Goal: Task Accomplishment & Management: Manage account settings

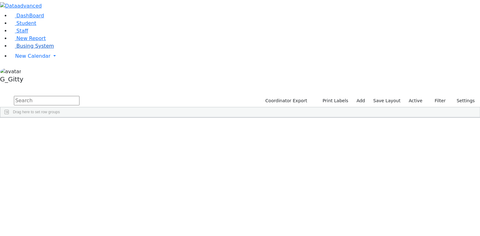
click at [49, 49] on link "Busing System" at bounding box center [32, 46] width 44 height 6
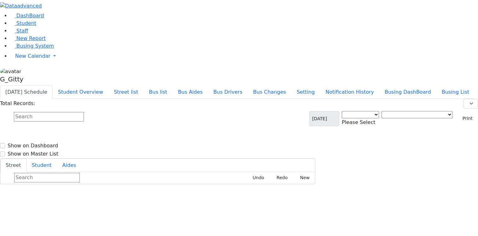
select select "3"
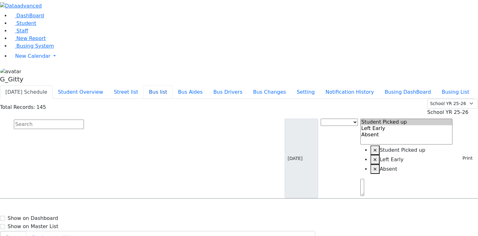
click at [173, 86] on button "Bus list" at bounding box center [158, 92] width 29 height 13
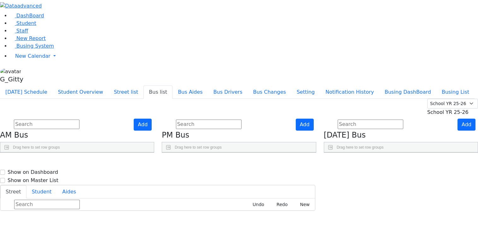
scroll to position [9, 0]
click at [141, 173] on div "Press SPACE to select this row." at bounding box center [135, 181] width 13 height 16
click at [139, 177] on span "Press SPACE to deselect this row." at bounding box center [136, 181] width 7 height 9
click at [134, 180] on use "Press SPACE to deselect this row." at bounding box center [134, 180] width 0 height 0
checkbox input "true"
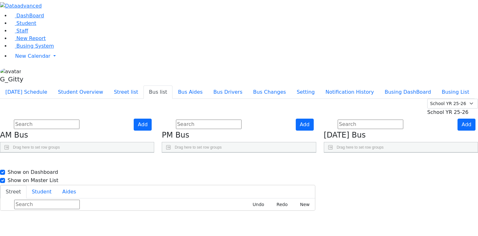
checkbox input "true"
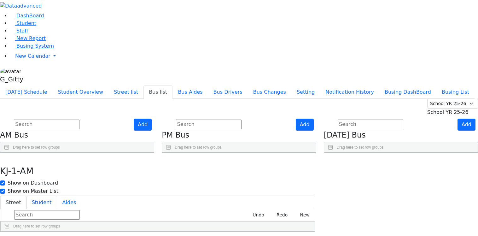
drag, startPoint x: 206, startPoint y: 25, endPoint x: 204, endPoint y: 31, distance: 6.6
click at [206, 196] on div "Street Student Aides Undo Redo New Drag here to set row groups Drag here to set…" at bounding box center [158, 214] width 316 height 37
click at [57, 196] on button "Student" at bounding box center [42, 202] width 31 height 13
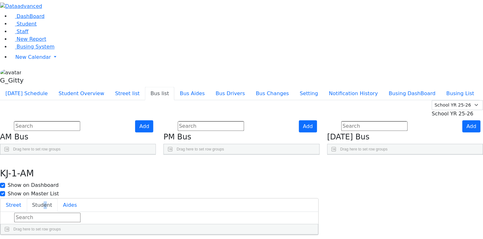
scroll to position [7, 0]
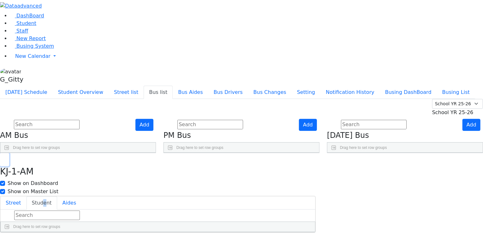
click at [9, 153] on button "button" at bounding box center [4, 159] width 9 height 13
click at [80, 120] on input "text" at bounding box center [47, 124] width 66 height 9
click at [89, 177] on span "Gitty Niederman, Henchy Kohn" at bounding box center [50, 181] width 77 height 8
select select "Gitty Niederman"
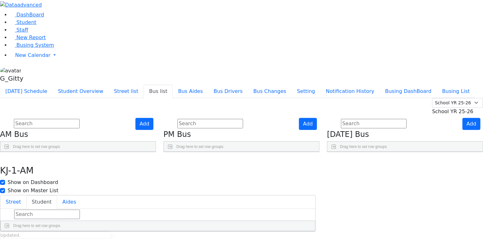
click at [60, 85] on aside "DashBoard Student Staff New Report Busing System" at bounding box center [241, 42] width 483 height 86
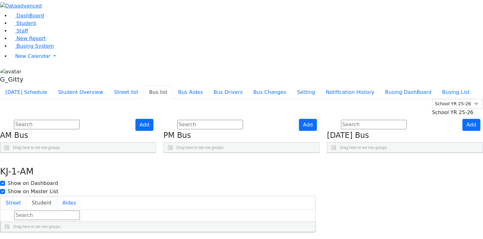
click at [141, 177] on link "Press SPACE to select this row." at bounding box center [137, 181] width 7 height 8
click at [57, 196] on button "Student" at bounding box center [42, 202] width 31 height 13
click at [169, 153] on div "KJ-1-AM Show on Dashboard Show on Master List" at bounding box center [158, 174] width 316 height 42
click at [9, 153] on button "button" at bounding box center [4, 159] width 9 height 13
click at [63, 86] on aside "DashBoard Student Staff New Report Busing System" at bounding box center [241, 43] width 483 height 86
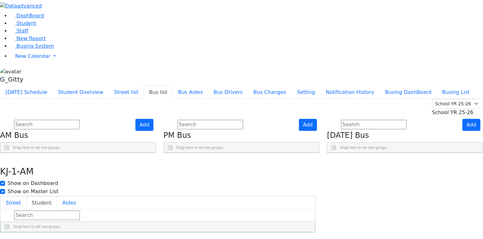
click at [143, 173] on div "Press SPACE to deselect this row." at bounding box center [136, 181] width 13 height 16
click at [139, 180] on icon "Press SPACE to deselect this row." at bounding box center [137, 181] width 3 height 3
click at [57, 196] on button "Student" at bounding box center [42, 202] width 31 height 13
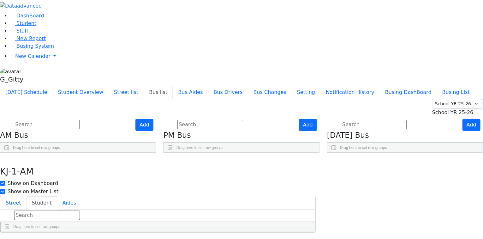
scroll to position [9, 0]
click at [91, 192] on span "[PERSON_NAME]" at bounding box center [72, 196] width 38 height 8
select select "[PERSON_NAME]"
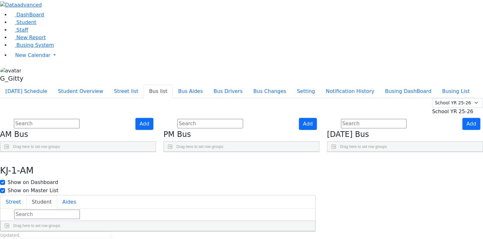
click at [80, 209] on input "text" at bounding box center [47, 213] width 66 height 9
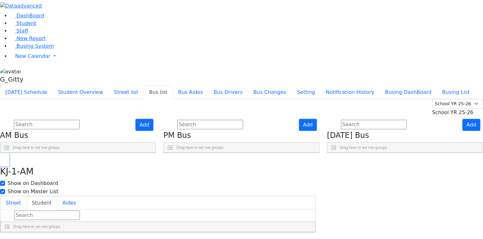
click at [9, 153] on button "button" at bounding box center [4, 159] width 9 height 13
click at [83, 193] on span "[PERSON_NAME] [PERSON_NAME]," at bounding box center [48, 196] width 71 height 6
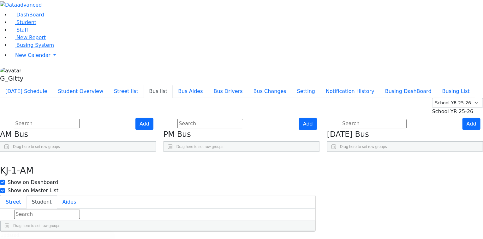
click at [65, 85] on aside "DashBoard Student Staff New Report Busing System" at bounding box center [241, 42] width 483 height 86
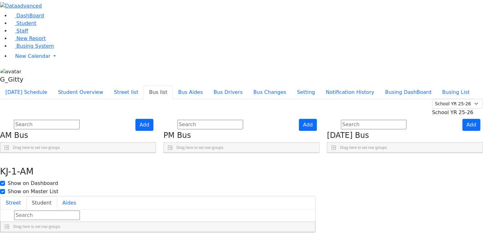
click at [139, 195] on icon "Press SPACE to select this row." at bounding box center [137, 196] width 3 height 3
click at [57, 196] on button "Student" at bounding box center [42, 202] width 31 height 13
drag, startPoint x: 169, startPoint y: 7, endPoint x: 164, endPoint y: 7, distance: 5.4
click at [9, 153] on button "button" at bounding box center [4, 159] width 9 height 13
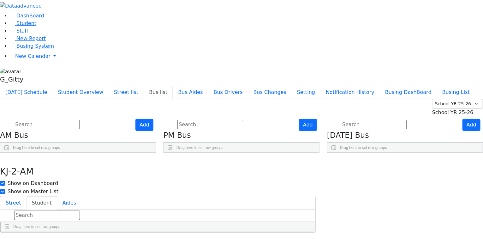
click at [136, 211] on use "Press SPACE to select this row." at bounding box center [136, 211] width 0 height 0
click at [57, 196] on button "Student" at bounding box center [42, 202] width 31 height 13
click at [6, 158] on icon "button" at bounding box center [4, 160] width 3 height 4
click at [141, 193] on link "Press SPACE to select this row." at bounding box center [137, 197] width 7 height 8
click at [57, 196] on button "Student" at bounding box center [42, 202] width 31 height 13
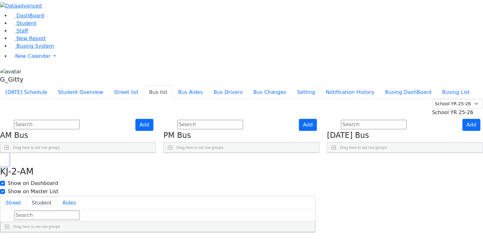
click at [6, 158] on icon "button" at bounding box center [4, 160] width 3 height 4
click at [139, 211] on icon "Press SPACE to select this row." at bounding box center [137, 212] width 3 height 3
click at [57, 196] on button "Student" at bounding box center [42, 202] width 31 height 13
click at [6, 158] on icon "button" at bounding box center [4, 160] width 3 height 4
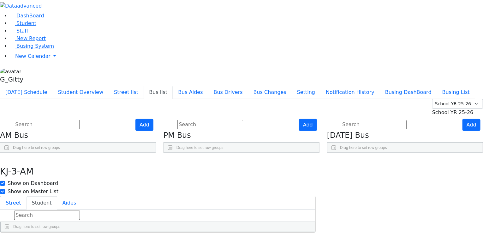
click at [143, 220] on div "Press SPACE to select this row." at bounding box center [136, 228] width 13 height 16
click at [141, 224] on span "Press SPACE to deselect this row." at bounding box center [137, 228] width 7 height 9
click at [139, 227] on icon "Press SPACE to deselect this row." at bounding box center [137, 228] width 3 height 3
click at [57, 196] on button "Student" at bounding box center [42, 202] width 31 height 13
click at [170, 153] on div "KJ-4-AM Show on Dashboard Show on Master List" at bounding box center [158, 174] width 316 height 42
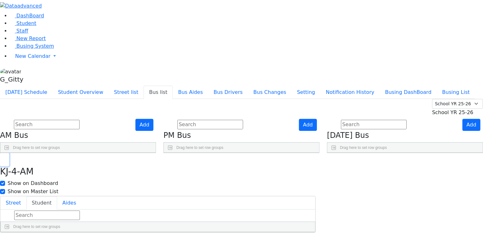
click at [9, 153] on button "button" at bounding box center [4, 159] width 9 height 13
click at [57, 196] on button "Student" at bounding box center [42, 202] width 31 height 13
click at [9, 153] on button "button" at bounding box center [4, 159] width 9 height 13
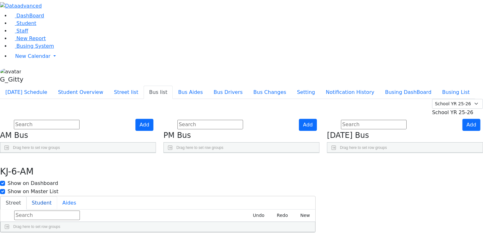
click at [57, 196] on button "Student" at bounding box center [42, 202] width 31 height 13
click at [168, 153] on div "KJ-6-AM Show on Dashboard Show on Master List" at bounding box center [158, 174] width 316 height 42
click at [9, 153] on button "button" at bounding box center [4, 159] width 9 height 13
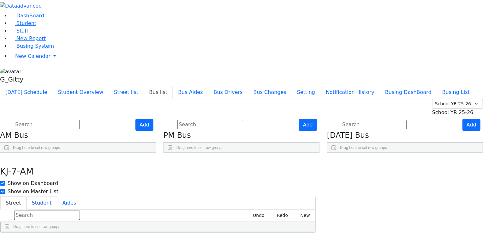
click at [57, 196] on button "Student" at bounding box center [42, 202] width 31 height 13
click at [9, 153] on button "button" at bounding box center [4, 159] width 9 height 13
click at [57, 196] on button "Student" at bounding box center [42, 202] width 31 height 13
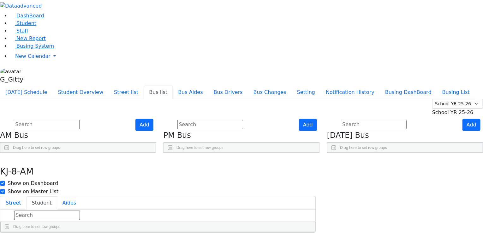
scroll to position [50, 0]
click at [9, 153] on button "button" at bounding box center [4, 159] width 9 height 13
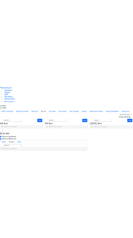
scroll to position [50, 0]
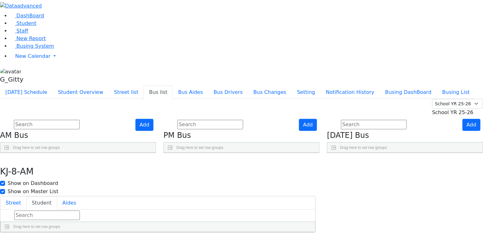
click at [57, 196] on button "Student" at bounding box center [42, 202] width 31 height 13
click at [316, 196] on div "Street Student Aides Undo Redo New Drag here to set row groups Drag here to set…" at bounding box center [158, 214] width 316 height 37
click at [316, 153] on div "WA-9-AM Show on Dashboard Show on Master List" at bounding box center [158, 174] width 316 height 42
click at [9, 153] on button "button" at bounding box center [4, 159] width 9 height 13
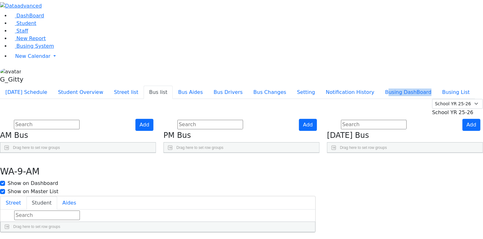
drag, startPoint x: 451, startPoint y: 16, endPoint x: 409, endPoint y: 18, distance: 41.7
click at [409, 86] on div "Today's Schedule Student Overview Street list Bus list Bus Aides Bus Drivers Bu…" at bounding box center [241, 92] width 483 height 13
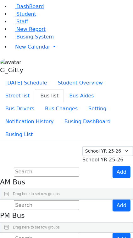
click at [50, 26] on li "Staff" at bounding box center [71, 22] width 123 height 8
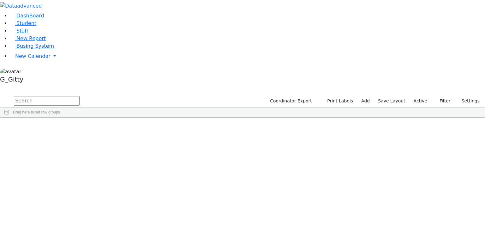
click at [38, 49] on link "Busing System" at bounding box center [32, 46] width 44 height 6
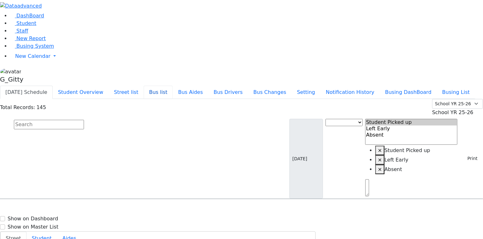
click at [173, 86] on button "Bus list" at bounding box center [158, 92] width 29 height 13
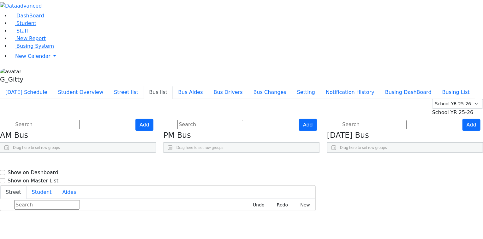
click at [141, 177] on link "Press SPACE to select this row." at bounding box center [137, 181] width 7 height 8
checkbox input "true"
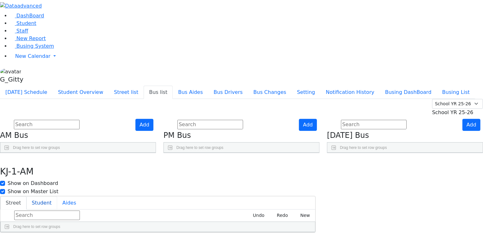
click at [57, 196] on button "Student" at bounding box center [42, 202] width 31 height 13
click at [146, 99] on div "Summer YR 25 School YR 25-26 Summer YR 25 School YR 24-25 Summer YR 24 School Y…" at bounding box center [241, 107] width 483 height 17
click at [70, 63] on div "DashBoard Student Staff New Report Busing System" at bounding box center [241, 116] width 483 height 232
drag, startPoint x: 66, startPoint y: 73, endPoint x: 63, endPoint y: 86, distance: 13.1
click at [63, 62] on ul "DashBoard Student Staff New Report Busing System New Calendar Calendar Unschedu…" at bounding box center [241, 37] width 483 height 50
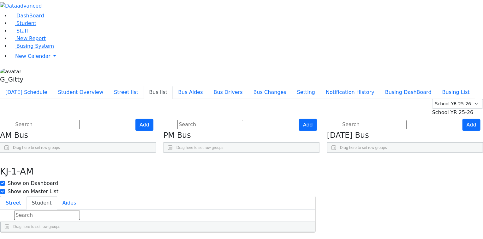
click at [5, 165] on span at bounding box center [2, 167] width 5 height 5
drag, startPoint x: 125, startPoint y: 24, endPoint x: 149, endPoint y: 28, distance: 24.6
click at [148, 86] on div "Today's Schedule Student Overview Street list Bus list Bus Aides Bus Drivers Bu…" at bounding box center [241, 92] width 483 height 13
click at [6, 158] on icon "button" at bounding box center [4, 160] width 3 height 4
click at [463, 180] on icon "Press SPACE to select this row." at bounding box center [464, 181] width 3 height 3
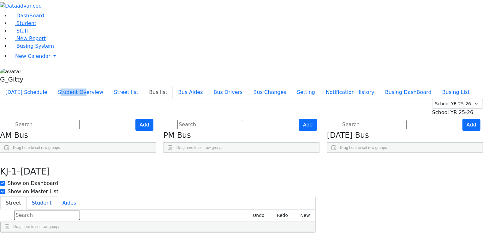
click at [57, 196] on button "Student" at bounding box center [42, 202] width 31 height 13
drag, startPoint x: 182, startPoint y: 197, endPoint x: 204, endPoint y: 85, distance: 114.2
drag, startPoint x: 182, startPoint y: 146, endPoint x: 220, endPoint y: 99, distance: 60.8
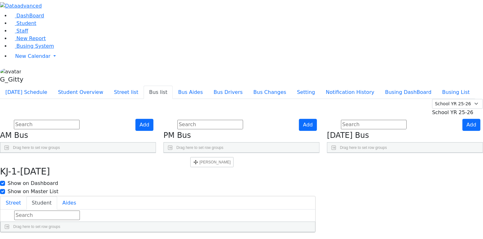
drag, startPoint x: 186, startPoint y: 181, endPoint x: 193, endPoint y: 150, distance: 31.3
drag, startPoint x: 185, startPoint y: 182, endPoint x: 190, endPoint y: 163, distance: 19.2
drag, startPoint x: 178, startPoint y: 214, endPoint x: 181, endPoint y: 179, distance: 34.9
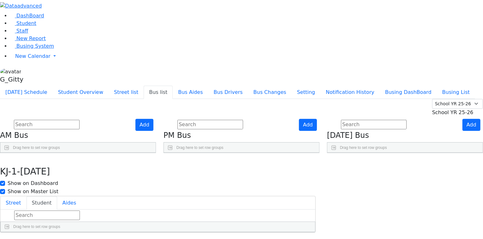
drag, startPoint x: 184, startPoint y: 212, endPoint x: 194, endPoint y: 179, distance: 34.4
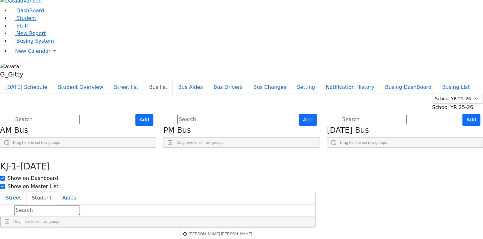
scroll to position [18, 0]
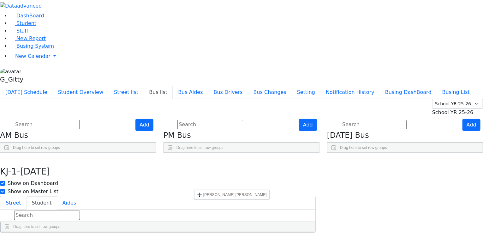
drag, startPoint x: 183, startPoint y: 227, endPoint x: 197, endPoint y: 183, distance: 46.5
drag, startPoint x: 181, startPoint y: 226, endPoint x: 192, endPoint y: 194, distance: 33.5
drag, startPoint x: 181, startPoint y: 227, endPoint x: 189, endPoint y: 212, distance: 17.3
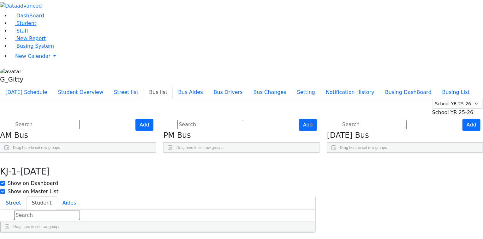
drag, startPoint x: 179, startPoint y: 225, endPoint x: 193, endPoint y: 206, distance: 22.8
drag, startPoint x: 182, startPoint y: 225, endPoint x: 190, endPoint y: 212, distance: 15.3
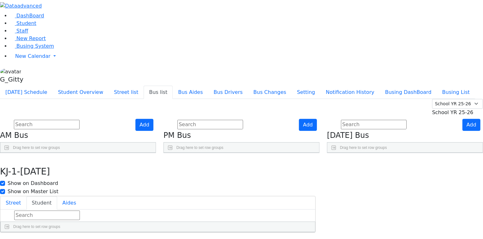
drag, startPoint x: 202, startPoint y: 220, endPoint x: 190, endPoint y: 237, distance: 21.3
click at [191, 232] on html "Printing Please wait. Remaining time 10 seconds. Print Schedule Options Show Bi…" at bounding box center [241, 116] width 483 height 232
drag, startPoint x: 182, startPoint y: 226, endPoint x: 190, endPoint y: 161, distance: 65.5
click at [9, 153] on button "button" at bounding box center [4, 159] width 9 height 13
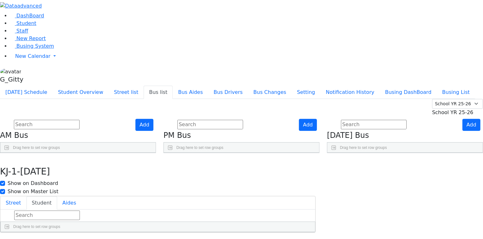
click at [136, 195] on use "Press SPACE to select this row." at bounding box center [136, 195] width 0 height 0
click at [57, 196] on button "Student" at bounding box center [42, 202] width 31 height 13
click at [92, 86] on div "Today's Schedule Student Overview Street list Bus list Bus Aides Bus Drivers Bu…" at bounding box center [241, 92] width 483 height 13
click at [6, 158] on icon "button" at bounding box center [4, 160] width 3 height 4
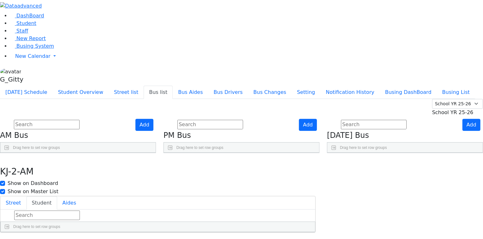
click at [463, 195] on icon "Press SPACE to select this row." at bounding box center [464, 196] width 3 height 3
click at [57, 196] on button "Student" at bounding box center [42, 202] width 31 height 13
drag, startPoint x: 182, startPoint y: 225, endPoint x: 191, endPoint y: 97, distance: 128.4
drag, startPoint x: 184, startPoint y: 85, endPoint x: 182, endPoint y: 116, distance: 31.0
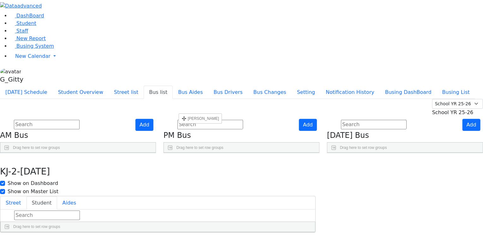
drag, startPoint x: 183, startPoint y: 228, endPoint x: 189, endPoint y: 86, distance: 142.4
drag, startPoint x: 185, startPoint y: 133, endPoint x: 185, endPoint y: 116, distance: 16.1
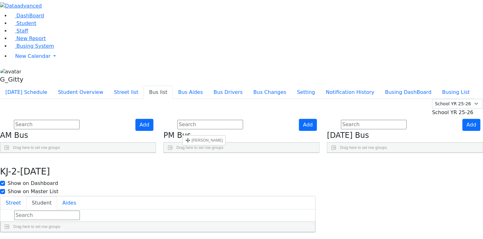
drag, startPoint x: 181, startPoint y: 165, endPoint x: 186, endPoint y: 138, distance: 27.8
drag, startPoint x: 184, startPoint y: 167, endPoint x: 184, endPoint y: 148, distance: 18.3
drag, startPoint x: 184, startPoint y: 164, endPoint x: 187, endPoint y: 214, distance: 50.3
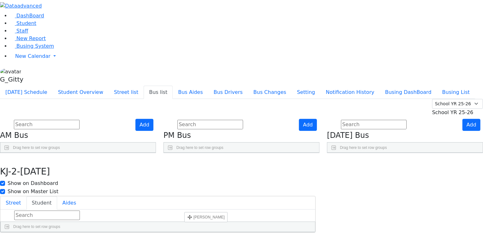
drag, startPoint x: 183, startPoint y: 181, endPoint x: 184, endPoint y: 207, distance: 26.2
drag, startPoint x: 181, startPoint y: 229, endPoint x: 181, endPoint y: 175, distance: 53.7
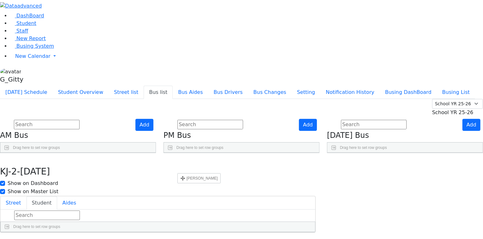
drag, startPoint x: 183, startPoint y: 223, endPoint x: 183, endPoint y: 193, distance: 30.0
click at [9, 153] on button "button" at bounding box center [4, 159] width 9 height 13
click at [461, 209] on link "Press SPACE to select this row." at bounding box center [464, 213] width 7 height 8
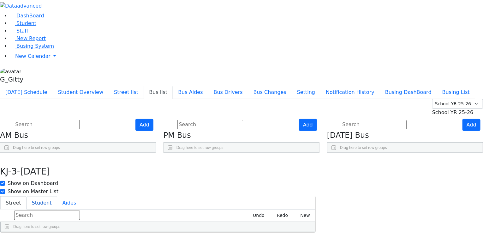
click at [57, 196] on button "Student" at bounding box center [42, 202] width 31 height 13
drag, startPoint x: 183, startPoint y: 134, endPoint x: 183, endPoint y: 87, distance: 47.3
drag, startPoint x: 182, startPoint y: 213, endPoint x: 188, endPoint y: 104, distance: 110.0
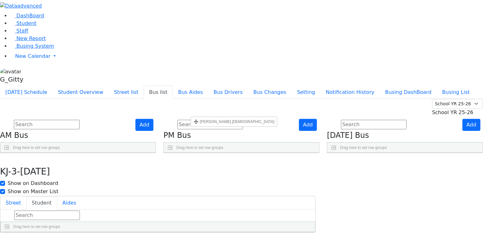
drag, startPoint x: 183, startPoint y: 148, endPoint x: 194, endPoint y: 119, distance: 31.0
drag, startPoint x: 182, startPoint y: 230, endPoint x: 202, endPoint y: 134, distance: 98.1
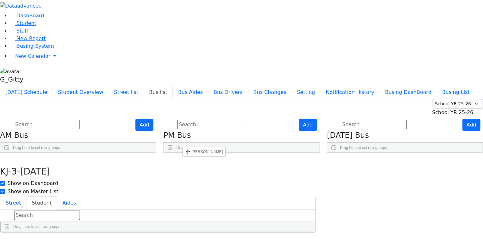
drag, startPoint x: 182, startPoint y: 164, endPoint x: 186, endPoint y: 149, distance: 15.5
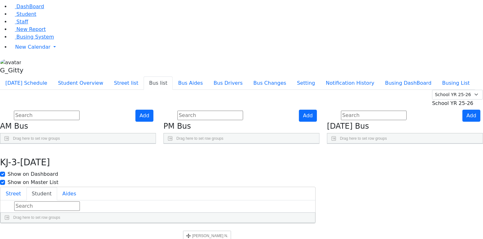
drag, startPoint x: 185, startPoint y: 208, endPoint x: 186, endPoint y: 233, distance: 24.3
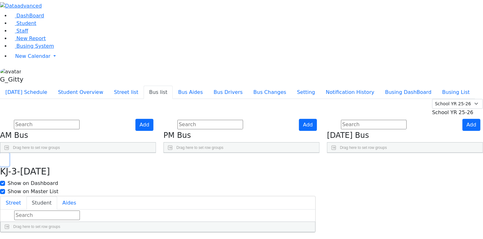
click at [9, 153] on button "button" at bounding box center [4, 159] width 9 height 13
click at [463, 227] on icon "Press SPACE to select this row." at bounding box center [464, 228] width 3 height 3
click at [57, 196] on button "Student" at bounding box center [42, 202] width 31 height 13
drag, startPoint x: 184, startPoint y: 105, endPoint x: 181, endPoint y: 84, distance: 21.2
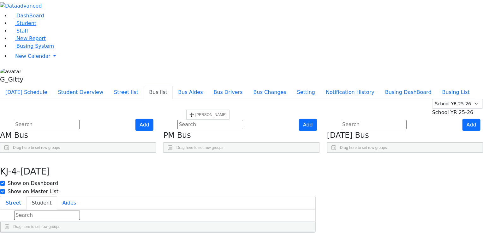
drag, startPoint x: 182, startPoint y: 134, endPoint x: 189, endPoint y: 103, distance: 31.7
drag, startPoint x: 187, startPoint y: 148, endPoint x: 181, endPoint y: 154, distance: 8.0
drag, startPoint x: 185, startPoint y: 149, endPoint x: 187, endPoint y: 128, distance: 20.9
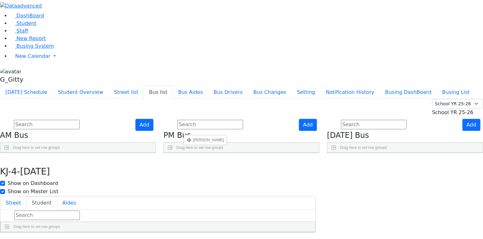
drag, startPoint x: 184, startPoint y: 165, endPoint x: 184, endPoint y: 143, distance: 22.1
drag, startPoint x: 184, startPoint y: 181, endPoint x: 187, endPoint y: 158, distance: 23.3
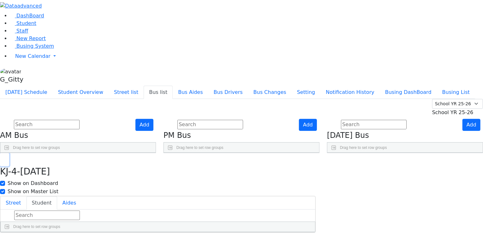
click at [9, 153] on button "button" at bounding box center [4, 159] width 9 height 13
select select "Chanie Mizrahi"
click at [346, 153] on div "Add Friday Bus Drag here to set row groups Drag here to set column labels BusNu…" at bounding box center [404, 136] width 163 height 34
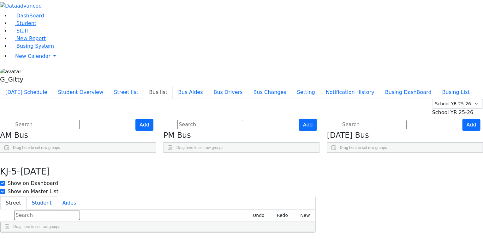
click at [57, 196] on button "Student" at bounding box center [42, 202] width 31 height 13
drag, startPoint x: 182, startPoint y: 227, endPoint x: 190, endPoint y: 96, distance: 131.5
drag, startPoint x: 183, startPoint y: 85, endPoint x: 177, endPoint y: 118, distance: 34.0
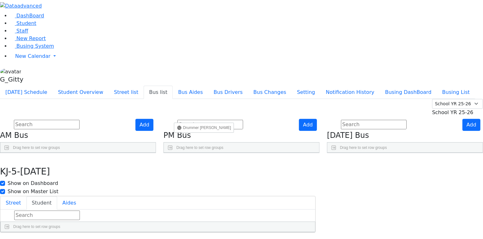
drag, startPoint x: 183, startPoint y: 230, endPoint x: 197, endPoint y: 113, distance: 117.5
drag, startPoint x: 185, startPoint y: 86, endPoint x: 209, endPoint y: 208, distance: 123.5
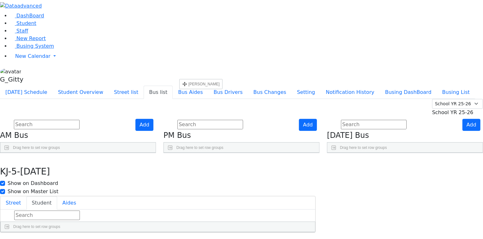
drag, startPoint x: 183, startPoint y: 227, endPoint x: 182, endPoint y: 83, distance: 144.2
drag, startPoint x: 183, startPoint y: 209, endPoint x: 198, endPoint y: 151, distance: 59.9
drag, startPoint x: 186, startPoint y: 137, endPoint x: 179, endPoint y: 134, distance: 7.8
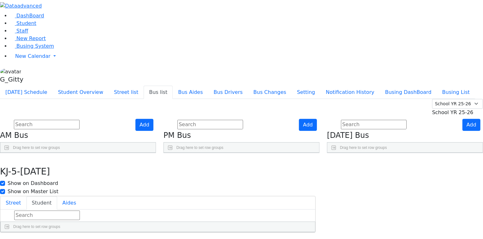
drag, startPoint x: 185, startPoint y: 134, endPoint x: 198, endPoint y: 174, distance: 41.2
drag, startPoint x: 185, startPoint y: 196, endPoint x: 188, endPoint y: 183, distance: 13.6
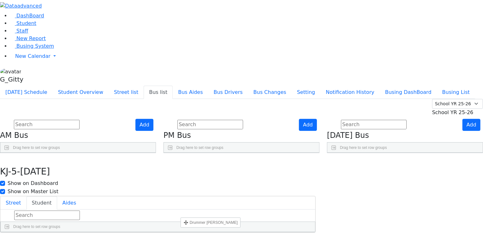
scroll to position [36, 0]
drag, startPoint x: 184, startPoint y: 220, endPoint x: 191, endPoint y: 163, distance: 57.3
drag, startPoint x: 186, startPoint y: 192, endPoint x: 187, endPoint y: 160, distance: 32.2
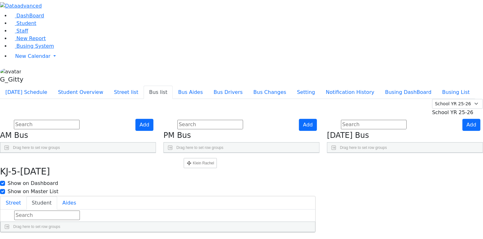
drag, startPoint x: 182, startPoint y: 210, endPoint x: 184, endPoint y: 194, distance: 15.3
drag, startPoint x: 185, startPoint y: 225, endPoint x: 182, endPoint y: 216, distance: 9.6
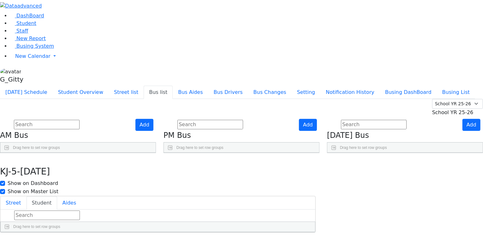
scroll to position [9, 0]
drag, startPoint x: 184, startPoint y: 225, endPoint x: 192, endPoint y: 174, distance: 51.2
click at [6, 158] on icon "button" at bounding box center [4, 160] width 3 height 4
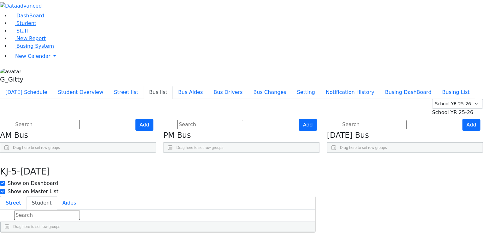
click at [57, 196] on button "Student" at bounding box center [42, 202] width 31 height 13
drag, startPoint x: 183, startPoint y: 117, endPoint x: 196, endPoint y: 86, distance: 33.9
drag, startPoint x: 184, startPoint y: 132, endPoint x: 193, endPoint y: 102, distance: 31.4
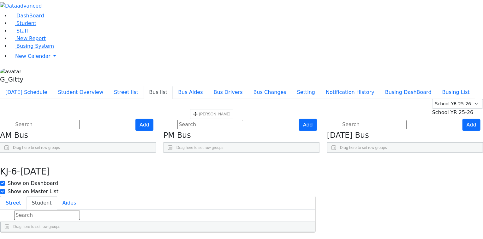
drag, startPoint x: 185, startPoint y: 134, endPoint x: 191, endPoint y: 167, distance: 33.1
drag, startPoint x: 181, startPoint y: 168, endPoint x: 180, endPoint y: 150, distance: 18.3
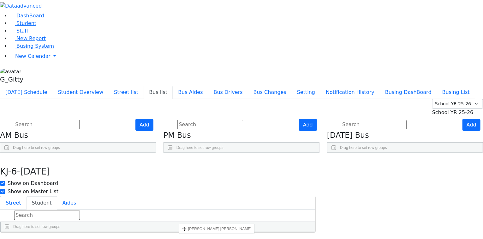
scroll to position [65, 0]
drag, startPoint x: 182, startPoint y: 226, endPoint x: 191, endPoint y: 133, distance: 93.8
click at [9, 153] on button "button" at bounding box center [4, 159] width 9 height 13
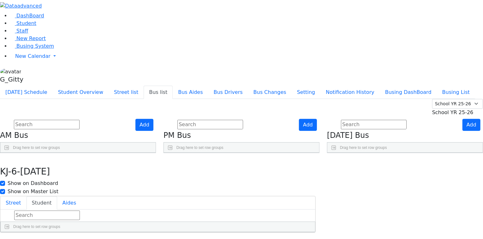
click at [57, 196] on button "Student" at bounding box center [42, 202] width 31 height 13
drag, startPoint x: 183, startPoint y: 134, endPoint x: 184, endPoint y: 79, distance: 54.6
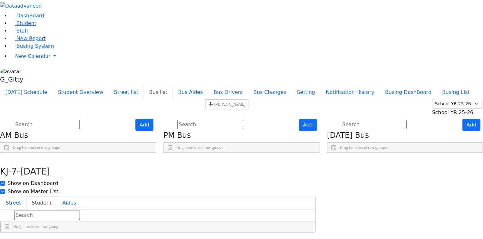
drag, startPoint x: 185, startPoint y: 179, endPoint x: 208, endPoint y: 102, distance: 81.2
drag, startPoint x: 185, startPoint y: 213, endPoint x: 191, endPoint y: 113, distance: 100.2
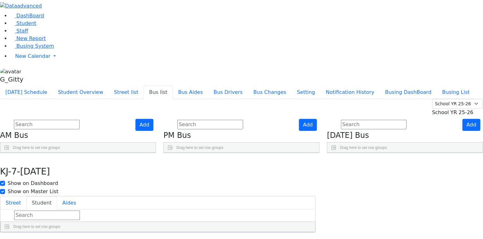
drag, startPoint x: 181, startPoint y: 207, endPoint x: 188, endPoint y: 207, distance: 7.6
drag, startPoint x: 183, startPoint y: 208, endPoint x: 197, endPoint y: 99, distance: 109.7
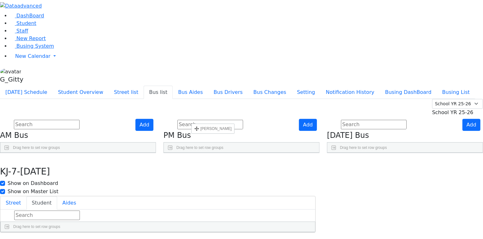
drag, startPoint x: 182, startPoint y: 226, endPoint x: 194, endPoint y: 116, distance: 110.2
drag, startPoint x: 182, startPoint y: 227, endPoint x: 194, endPoint y: 138, distance: 90.1
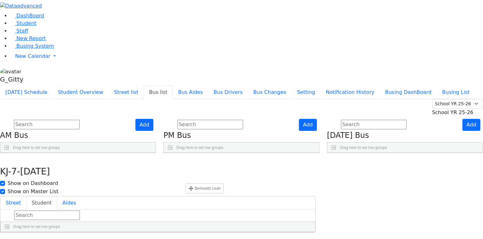
drag, startPoint x: 184, startPoint y: 197, endPoint x: 189, endPoint y: 176, distance: 21.1
drag, startPoint x: 179, startPoint y: 214, endPoint x: 192, endPoint y: 230, distance: 20.2
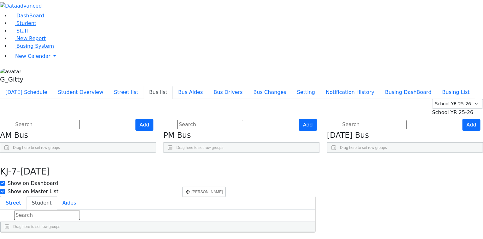
drag, startPoint x: 183, startPoint y: 211, endPoint x: 186, endPoint y: 180, distance: 31.4
drag, startPoint x: 183, startPoint y: 218, endPoint x: 186, endPoint y: 193, distance: 25.1
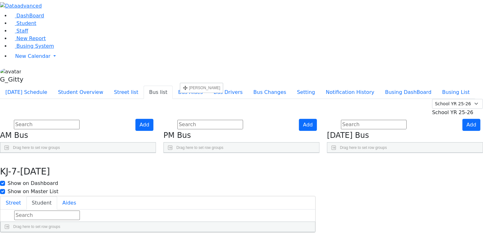
drag, startPoint x: 183, startPoint y: 210, endPoint x: 183, endPoint y: 85, distance: 124.6
drag, startPoint x: 184, startPoint y: 224, endPoint x: 215, endPoint y: 180, distance: 54.0
click at [6, 158] on icon "button" at bounding box center [4, 160] width 3 height 4
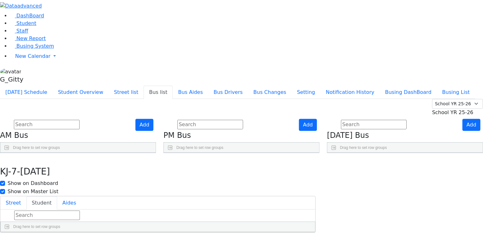
click at [57, 196] on button "Student" at bounding box center [42, 202] width 31 height 13
drag, startPoint x: 183, startPoint y: 194, endPoint x: 184, endPoint y: 86, distance: 107.6
drag, startPoint x: 182, startPoint y: 227, endPoint x: 193, endPoint y: 101, distance: 126.4
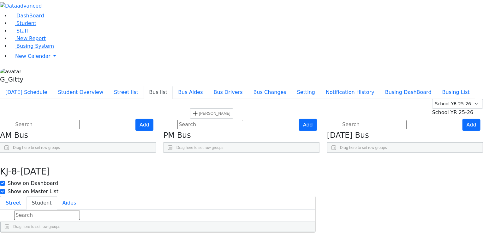
drag, startPoint x: 183, startPoint y: 210, endPoint x: 192, endPoint y: 128, distance: 82.2
drag, startPoint x: 185, startPoint y: 219, endPoint x: 181, endPoint y: 189, distance: 30.2
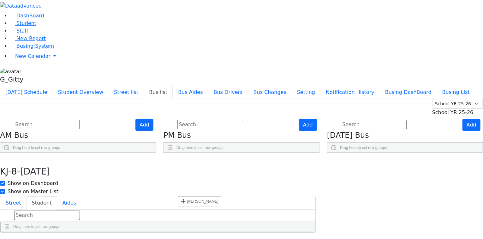
drag, startPoint x: 183, startPoint y: 217, endPoint x: 192, endPoint y: 138, distance: 80.0
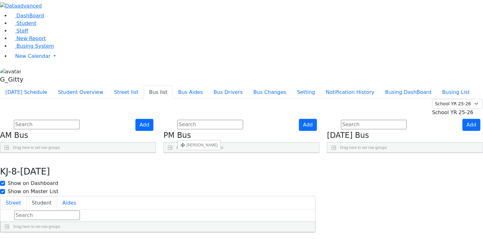
drag, startPoint x: 184, startPoint y: 219, endPoint x: 180, endPoint y: 133, distance: 86.9
drag, startPoint x: 183, startPoint y: 212, endPoint x: 182, endPoint y: 134, distance: 77.6
drag, startPoint x: 184, startPoint y: 225, endPoint x: 186, endPoint y: 146, distance: 78.6
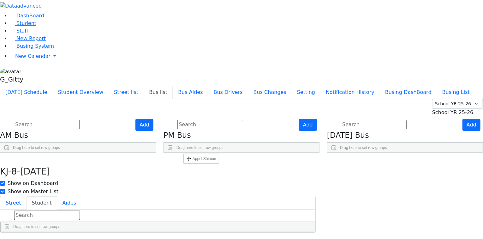
drag, startPoint x: 181, startPoint y: 210, endPoint x: 197, endPoint y: 163, distance: 49.9
drag, startPoint x: 183, startPoint y: 223, endPoint x: 194, endPoint y: 181, distance: 43.4
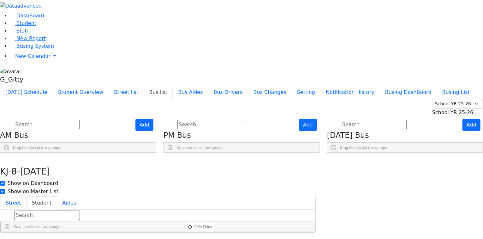
drag, startPoint x: 183, startPoint y: 211, endPoint x: 188, endPoint y: 215, distance: 5.8
drag, startPoint x: 182, startPoint y: 226, endPoint x: 188, endPoint y: 214, distance: 13.1
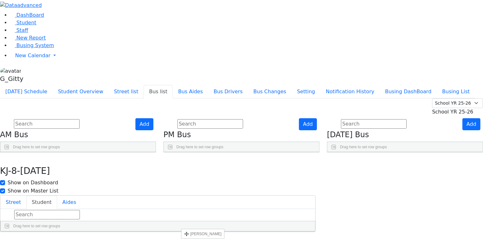
drag, startPoint x: 182, startPoint y: 218, endPoint x: 184, endPoint y: 222, distance: 4.2
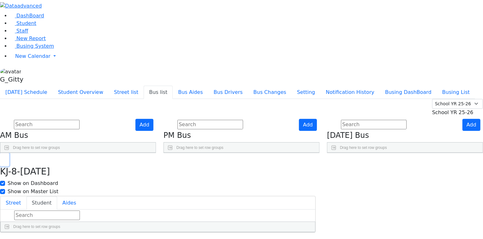
click at [9, 153] on button "button" at bounding box center [4, 159] width 9 height 13
click at [57, 196] on button "Student" at bounding box center [42, 202] width 31 height 13
click at [6, 158] on icon "button" at bounding box center [4, 160] width 3 height 4
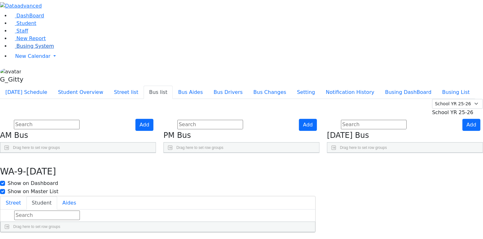
click at [40, 49] on span "Busing System" at bounding box center [35, 46] width 38 height 6
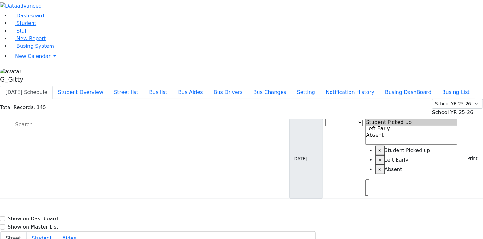
click at [84, 120] on input "text" at bounding box center [49, 124] width 70 height 9
type input "brau"
click at [268, 209] on div "19 Green Rd." at bounding box center [234, 217] width 67 height 16
select select
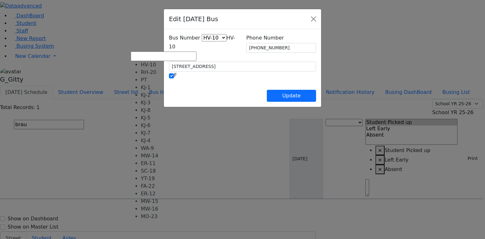
click at [169, 45] on span "HV-10" at bounding box center [202, 42] width 66 height 15
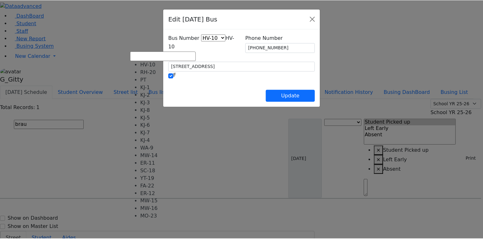
scroll to position [25, 0]
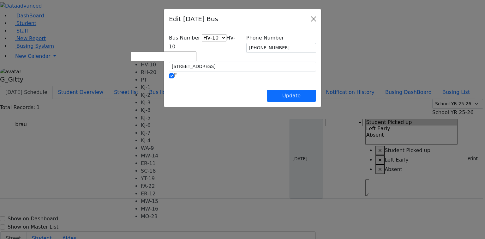
select select "424"
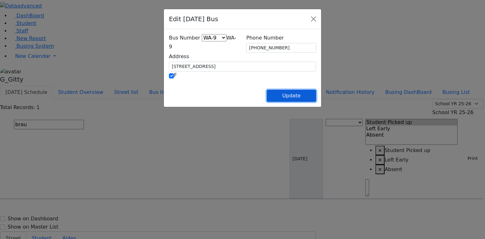
click at [316, 93] on button "Update" at bounding box center [291, 96] width 49 height 12
select select
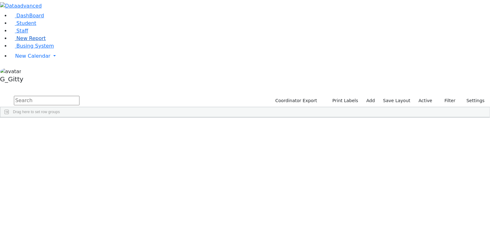
click at [46, 41] on link "New Report" at bounding box center [28, 38] width 36 height 6
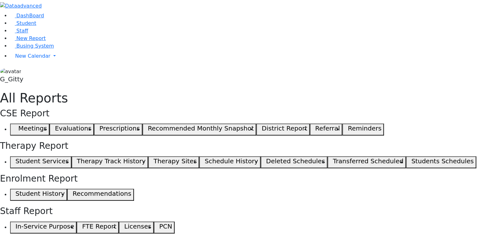
click at [44, 49] on link "Busing System" at bounding box center [32, 46] width 44 height 6
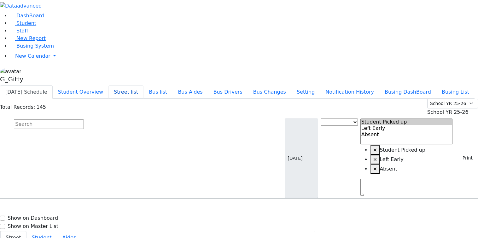
click at [144, 86] on button "Street list" at bounding box center [126, 92] width 35 height 13
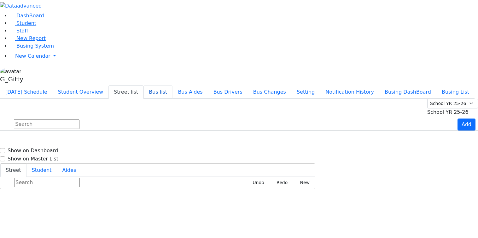
click at [173, 86] on button "Bus list" at bounding box center [158, 92] width 29 height 13
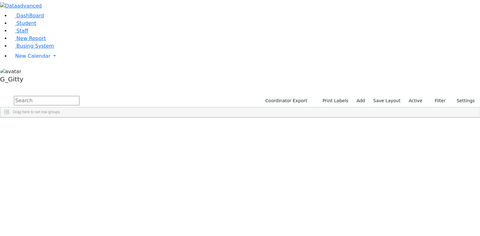
click at [80, 96] on input "text" at bounding box center [47, 100] width 66 height 9
drag, startPoint x: 76, startPoint y: 33, endPoint x: 157, endPoint y: -25, distance: 99.3
click at [33, 49] on span "Busing System" at bounding box center [35, 46] width 38 height 6
drag, startPoint x: 470, startPoint y: 16, endPoint x: 47, endPoint y: 82, distance: 428.3
click at [47, 49] on link "Busing System" at bounding box center [32, 46] width 44 height 6
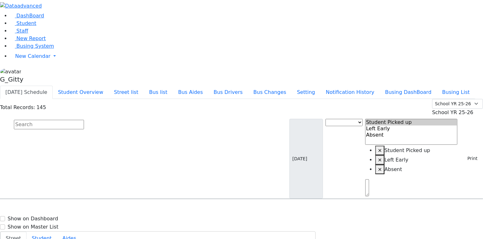
scroll to position [25, 0]
click at [21, 49] on span "Busing System" at bounding box center [35, 46] width 38 height 6
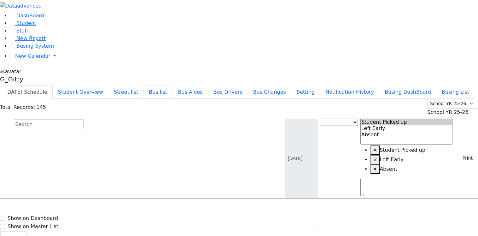
click at [173, 86] on button "Bus list" at bounding box center [158, 92] width 29 height 13
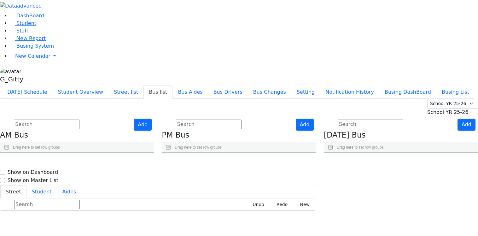
scroll to position [50, 0]
checkbox input "true"
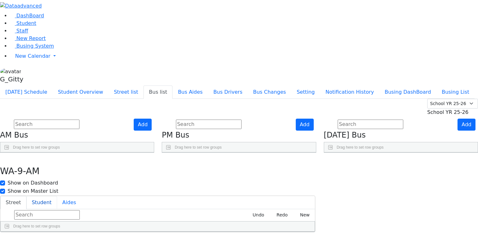
click at [57, 196] on button "Student" at bounding box center [42, 202] width 31 height 13
click at [9, 153] on button "button" at bounding box center [4, 159] width 9 height 13
drag, startPoint x: 203, startPoint y: 34, endPoint x: 193, endPoint y: 29, distance: 11.2
click at [57, 196] on button "Student" at bounding box center [42, 202] width 31 height 13
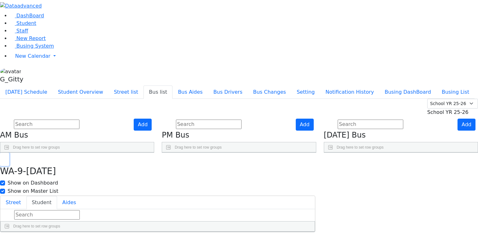
click at [9, 153] on button "button" at bounding box center [4, 159] width 9 height 13
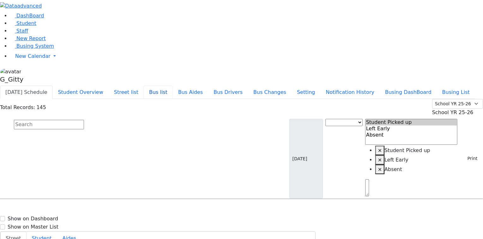
click at [173, 86] on button "Bus list" at bounding box center [158, 92] width 29 height 13
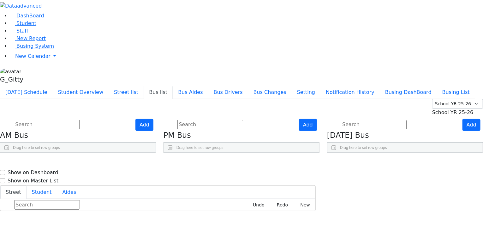
scroll to position [25, 0]
checkbox input "true"
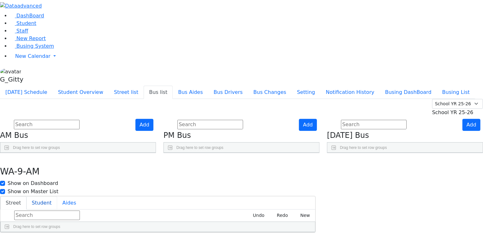
click at [57, 196] on button "Student" at bounding box center [42, 202] width 31 height 13
click at [9, 153] on button "button" at bounding box center [4, 159] width 9 height 13
